Goal: Transaction & Acquisition: Book appointment/travel/reservation

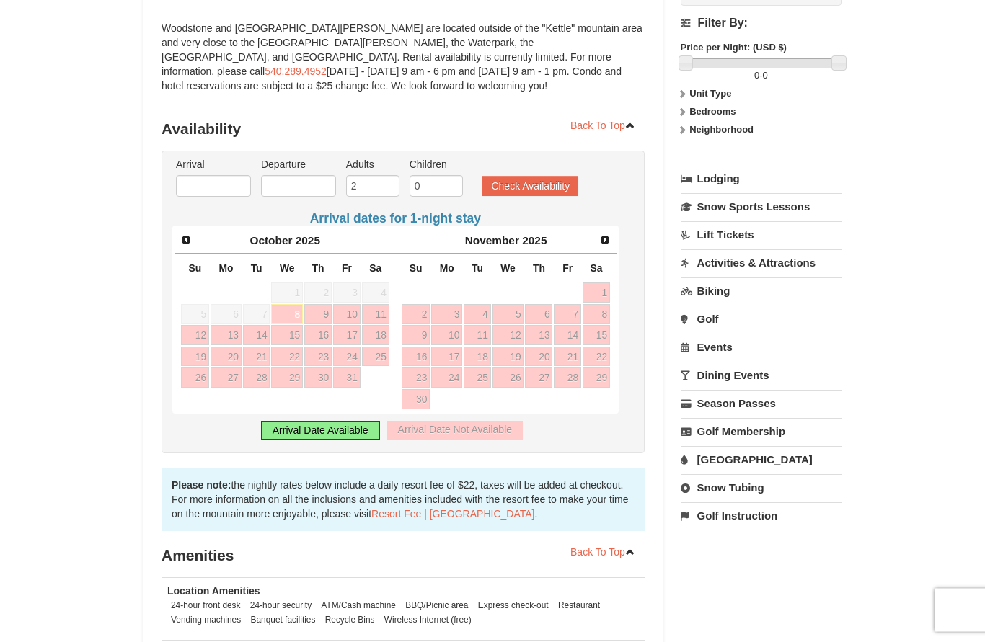
scroll to position [191, 0]
click at [612, 244] on link "Next" at bounding box center [605, 240] width 20 height 20
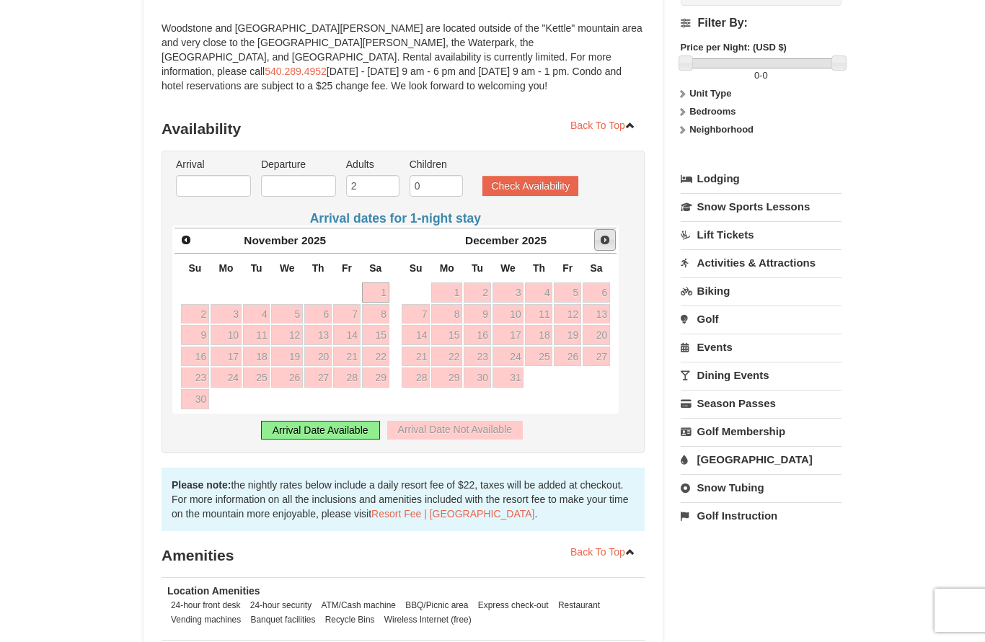
click at [610, 247] on link "Next" at bounding box center [605, 240] width 22 height 22
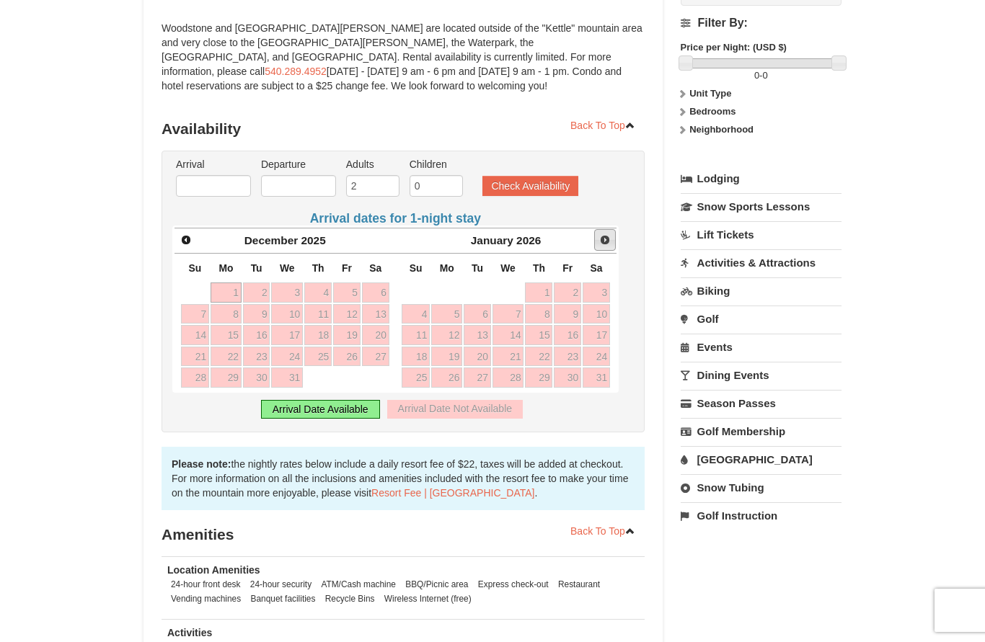
click at [613, 245] on link "Next" at bounding box center [605, 240] width 22 height 22
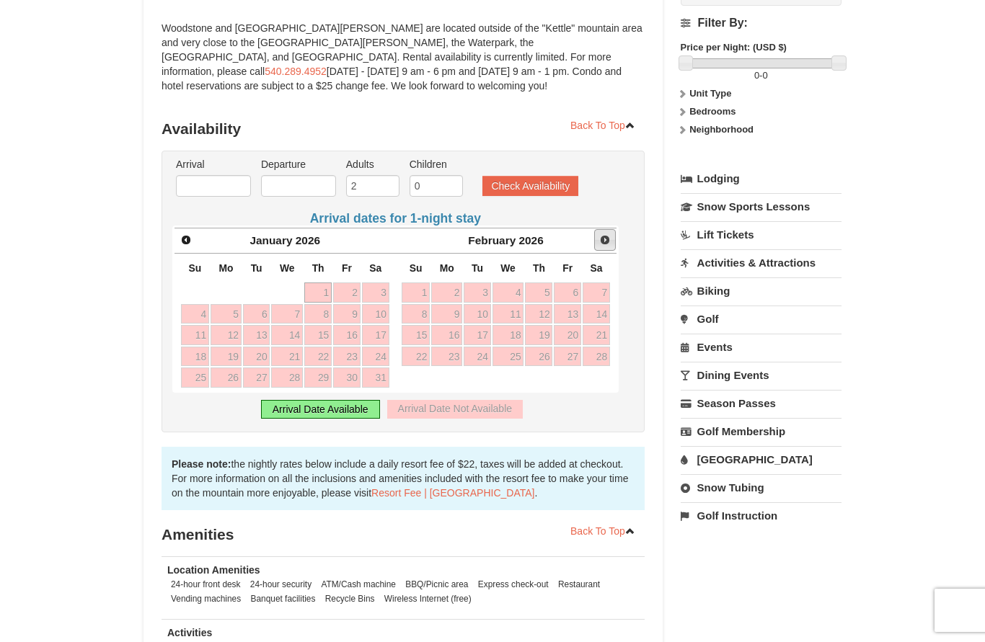
click at [613, 248] on link "Next" at bounding box center [605, 240] width 22 height 22
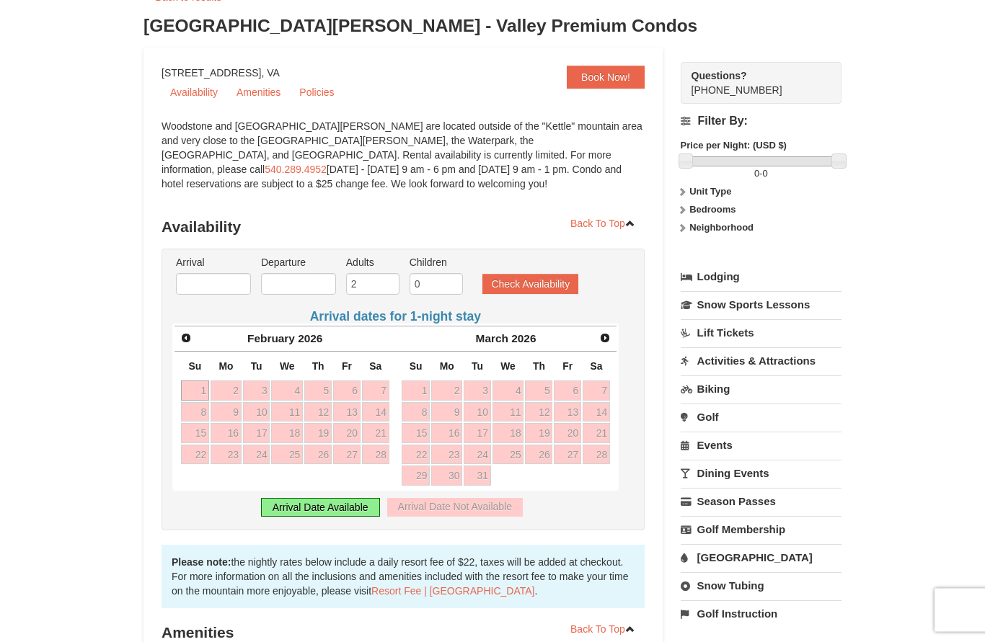
scroll to position [0, 0]
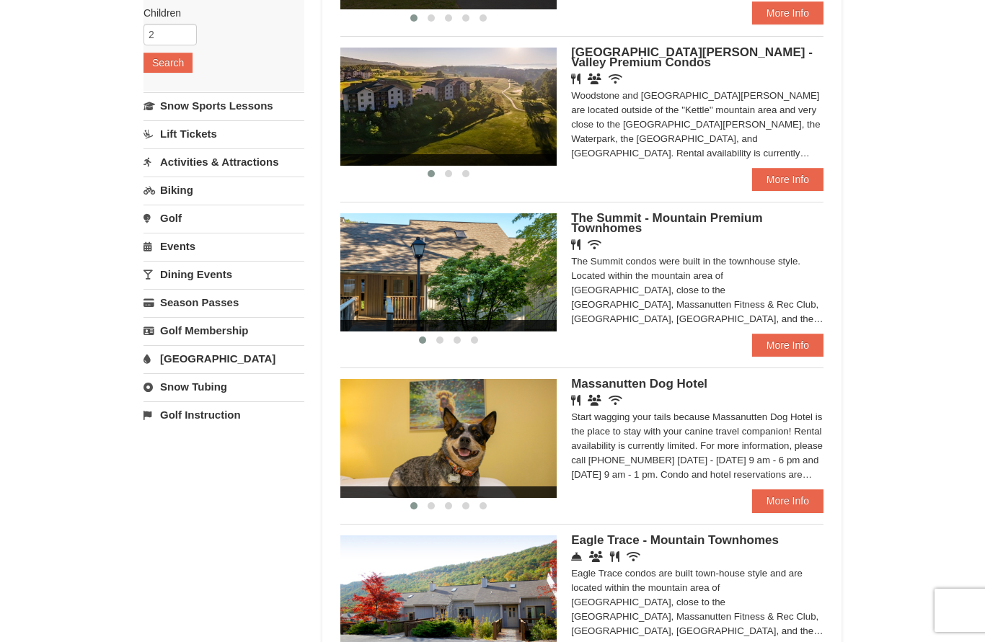
scroll to position [272, 0]
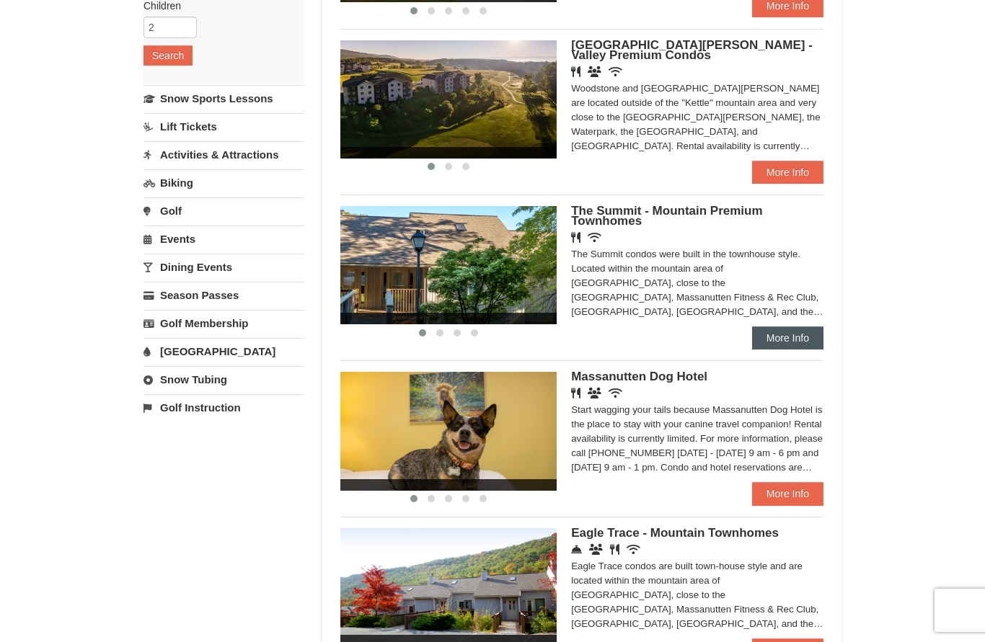
click at [801, 345] on link "More Info" at bounding box center [787, 338] width 71 height 23
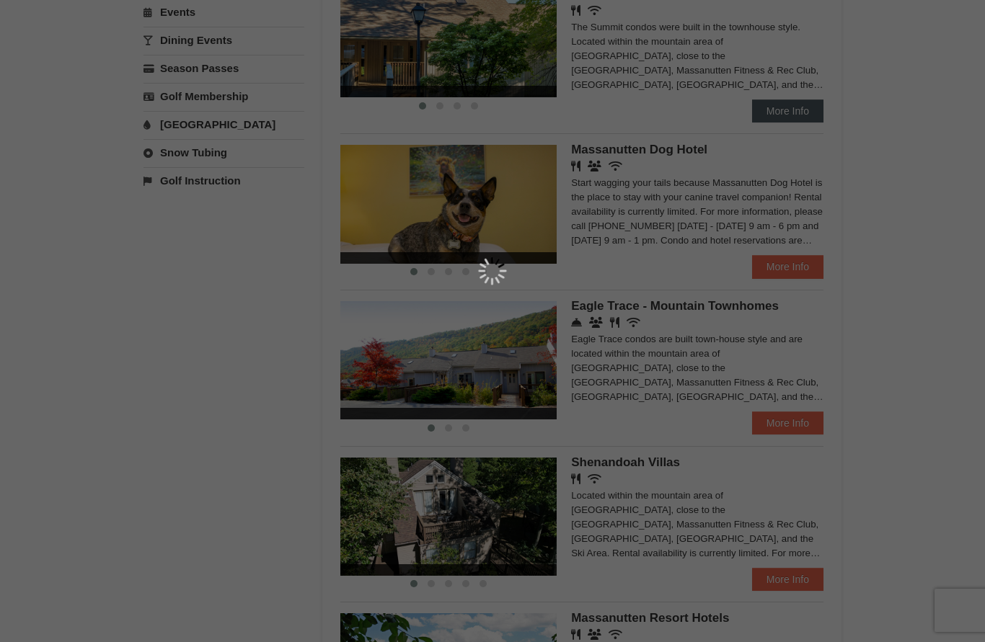
scroll to position [498, 0]
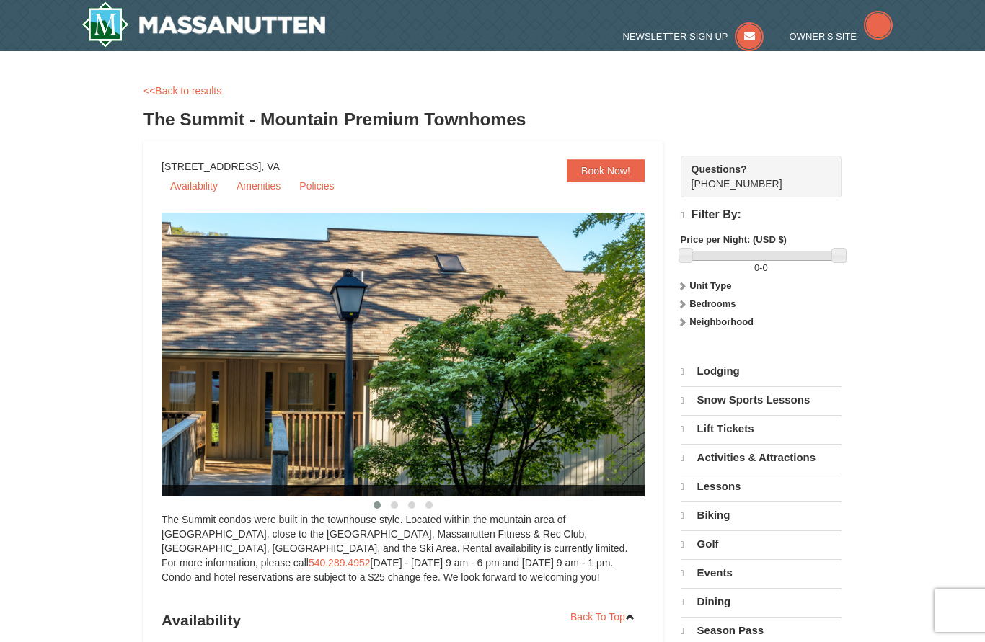
select select "10"
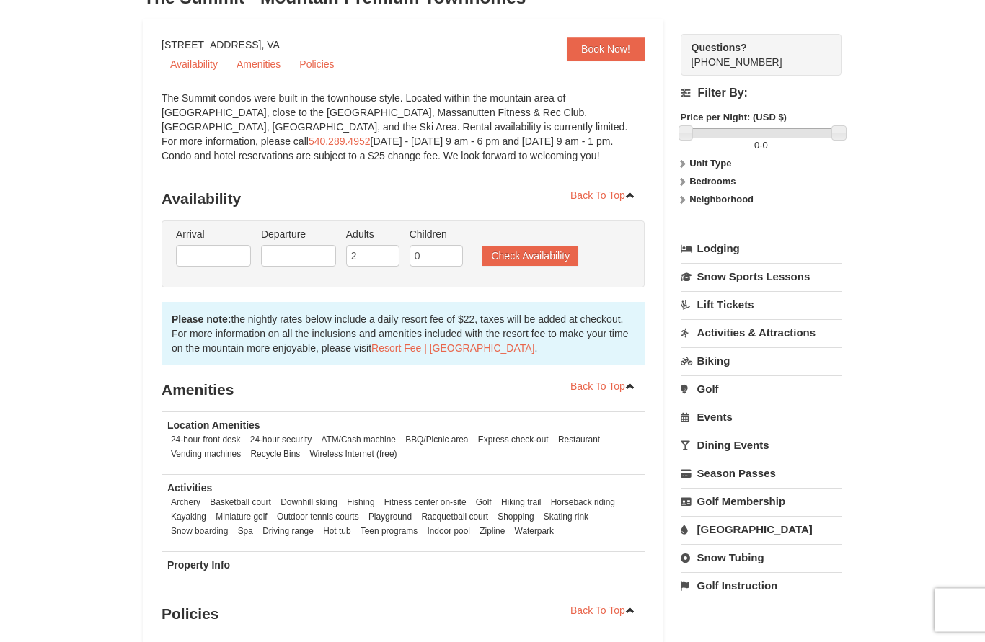
scroll to position [135, 0]
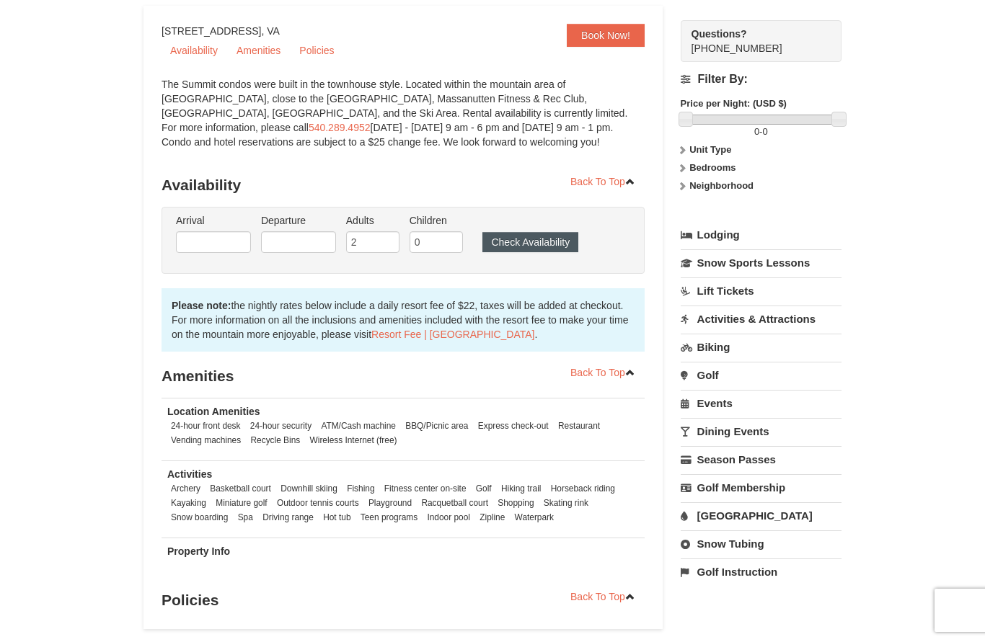
click at [549, 250] on button "Check Availability" at bounding box center [530, 242] width 96 height 20
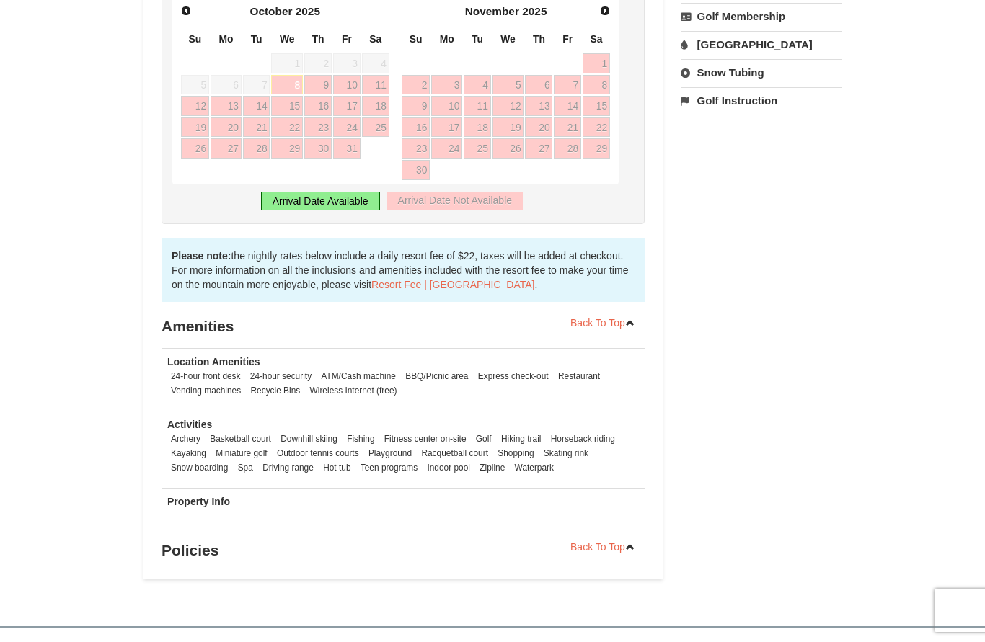
click at [613, 12] on link "Next" at bounding box center [605, 11] width 20 height 20
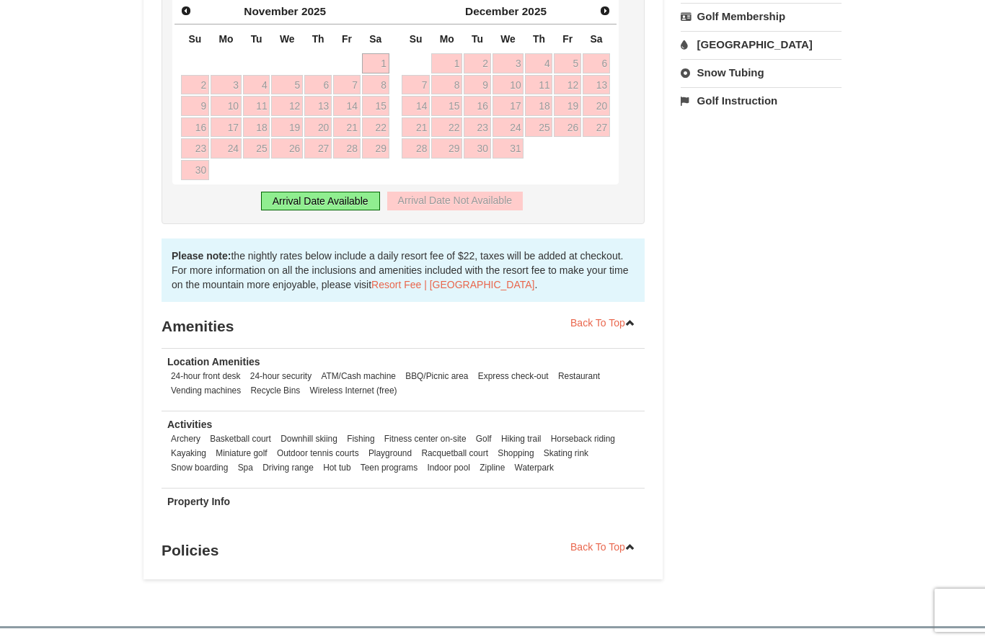
click at [610, 17] on link "Next" at bounding box center [605, 11] width 20 height 20
